Goal: Register for event/course

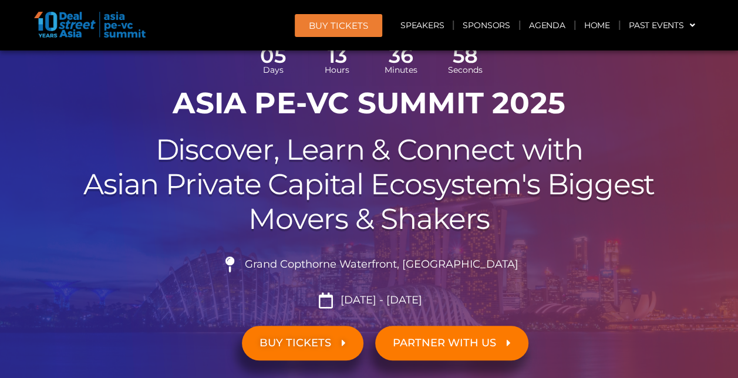
scroll to position [176, 0]
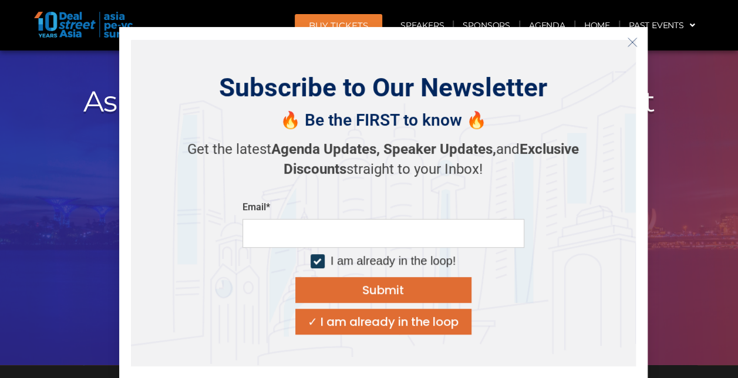
click at [630, 42] on icon "Close" at bounding box center [632, 42] width 11 height 11
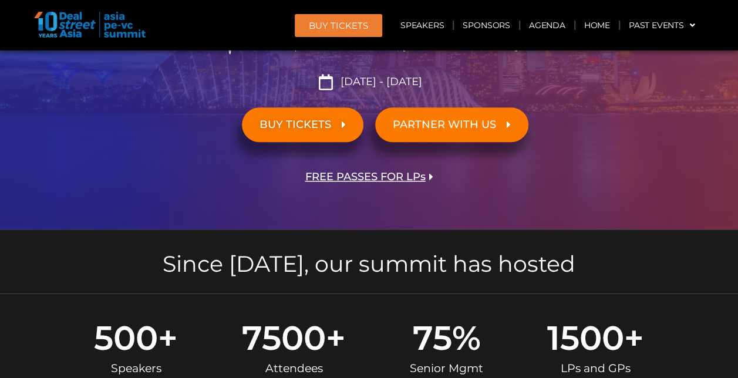
scroll to position [294, 0]
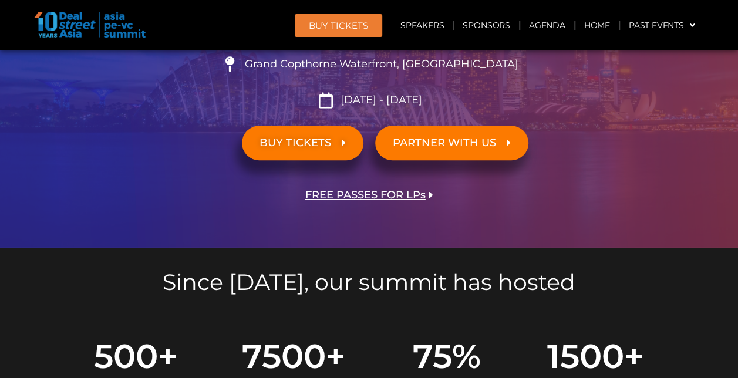
click at [288, 153] on link "BUY TICKETS" at bounding box center [303, 143] width 122 height 35
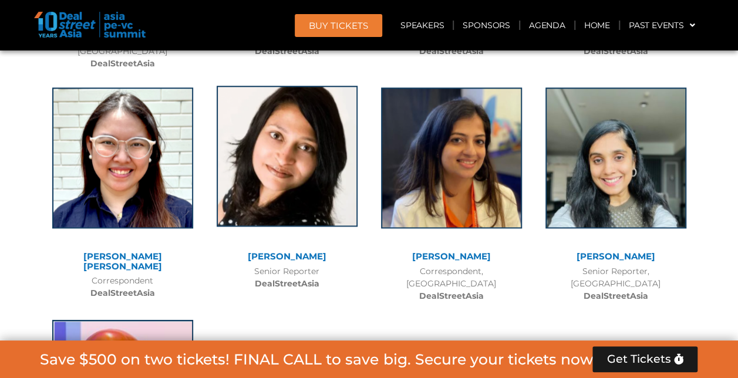
scroll to position [9336, 0]
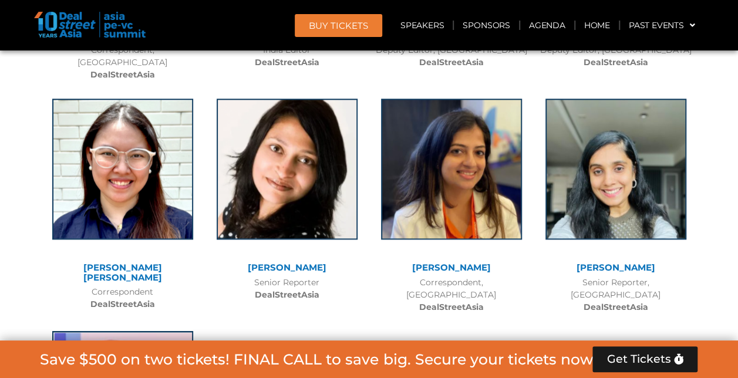
click at [628, 363] on span "Get Tickets" at bounding box center [639, 359] width 64 height 12
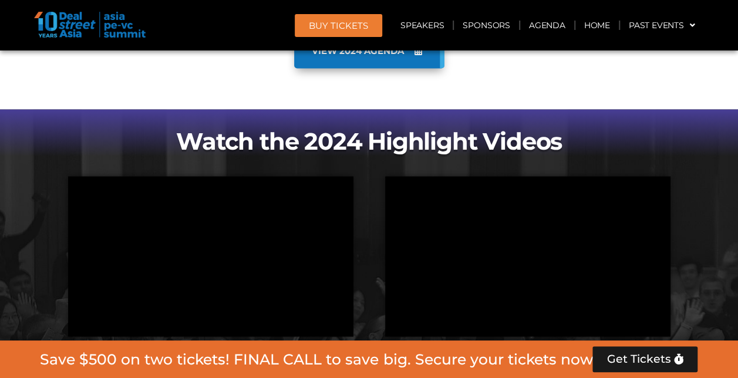
scroll to position [1116, 0]
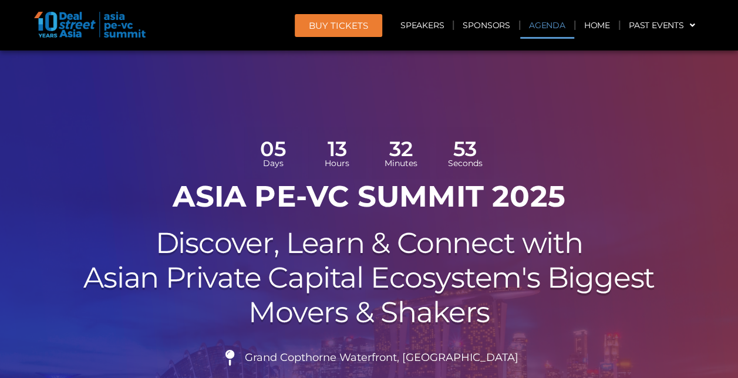
click at [540, 24] on link "Agenda" at bounding box center [547, 25] width 54 height 27
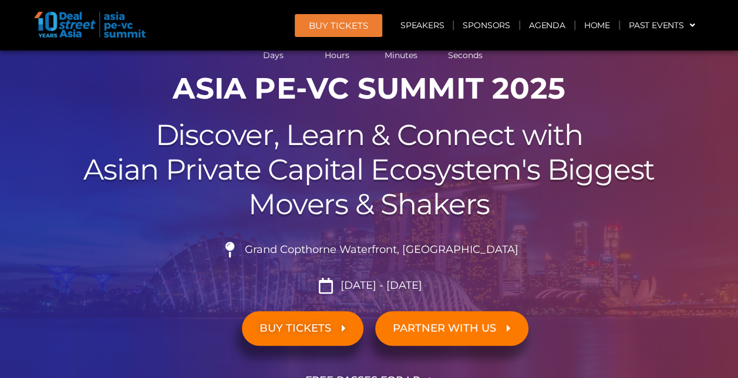
scroll to position [176, 0]
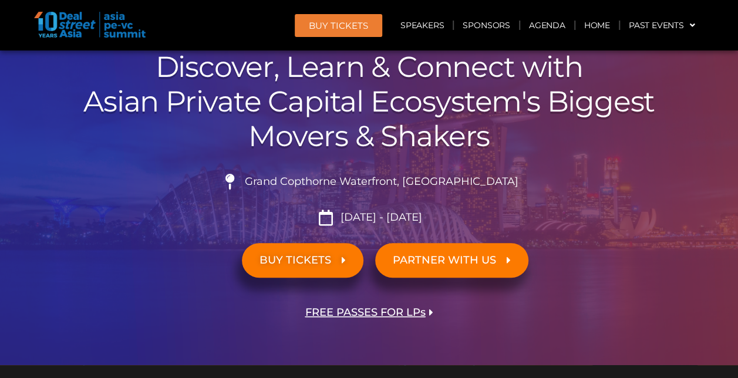
click at [403, 314] on span "FREE PASSES FOR LPs" at bounding box center [365, 312] width 120 height 11
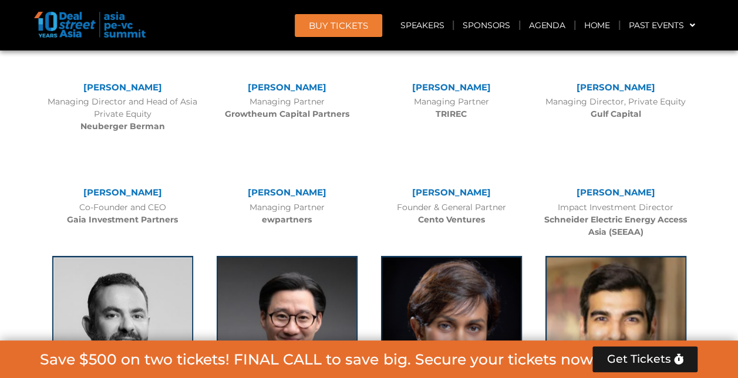
scroll to position [5720, 0]
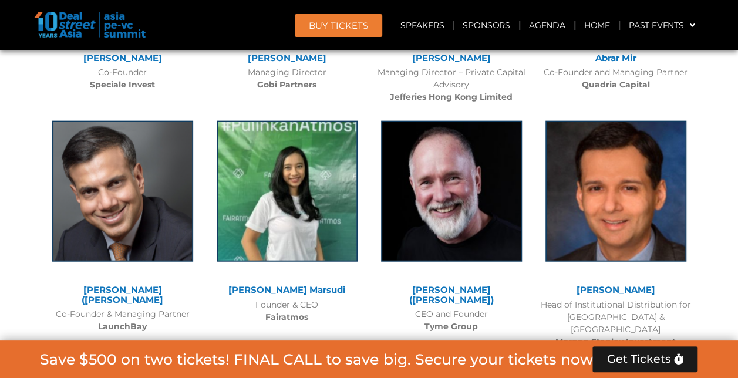
click at [631, 358] on span "Get Tickets" at bounding box center [639, 359] width 64 height 12
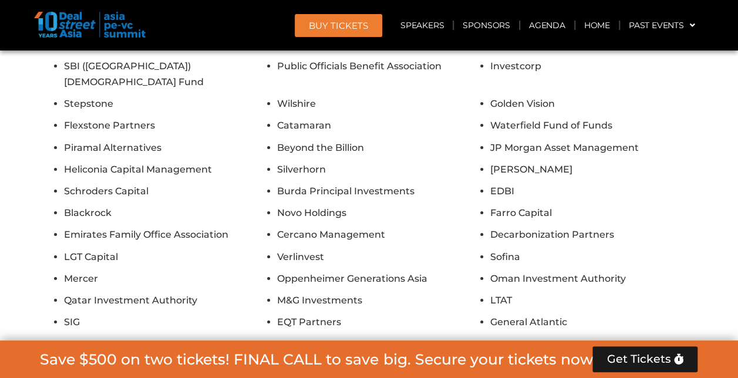
scroll to position [8802, 0]
click at [410, 341] on button "Show All Firms" at bounding box center [369, 354] width 95 height 26
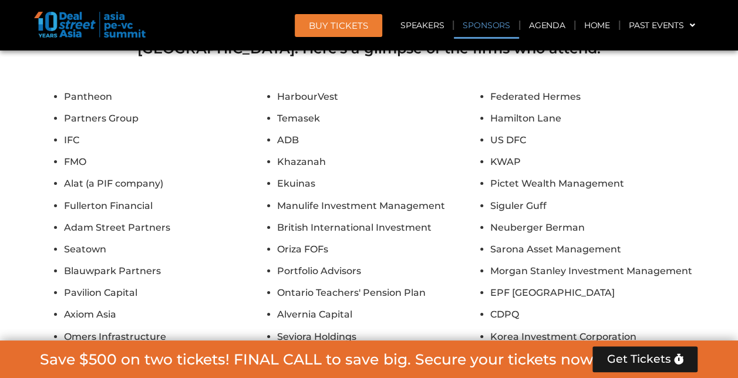
scroll to position [8156, 0]
